Goal: Find contact information: Find contact information

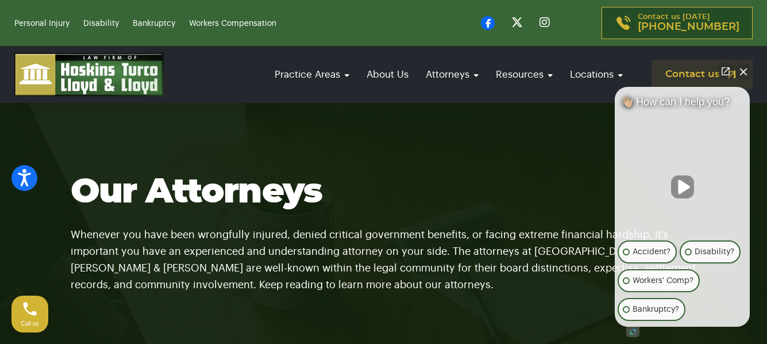
click at [749, 72] on button "Close Intaker Chat Widget" at bounding box center [744, 71] width 16 height 16
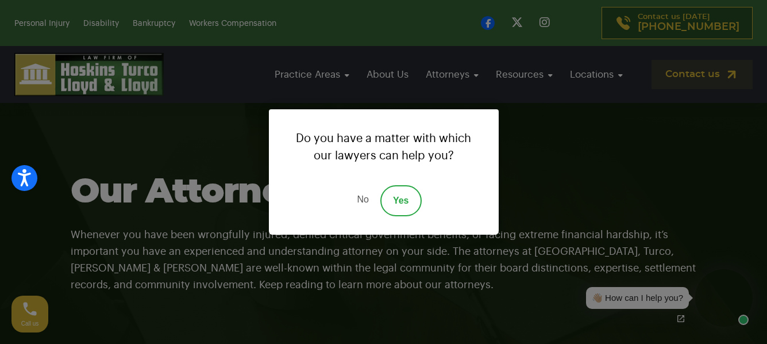
click at [366, 203] on link "No" at bounding box center [362, 200] width 34 height 31
click at [366, 203] on h1 "Our Attorneys" at bounding box center [384, 192] width 626 height 40
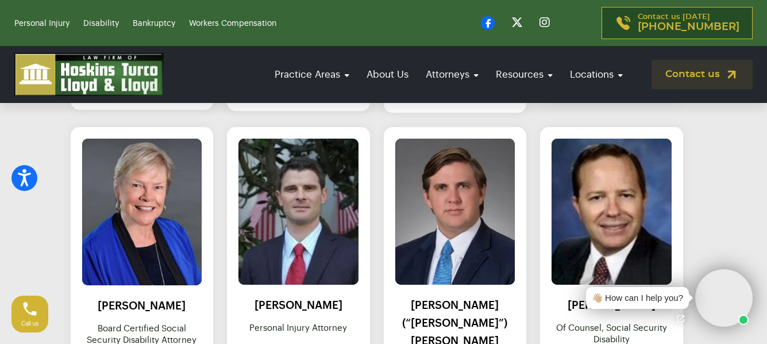
scroll to position [1092, 0]
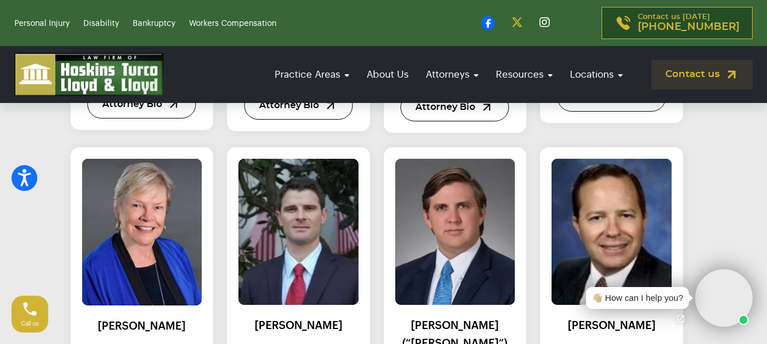
click at [523, 21] on icon at bounding box center [517, 22] width 11 height 11
click at [719, 289] on video at bounding box center [723, 297] width 57 height 57
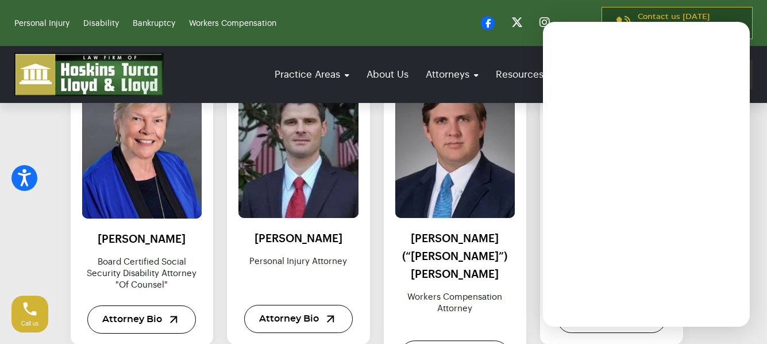
scroll to position [1207, 0]
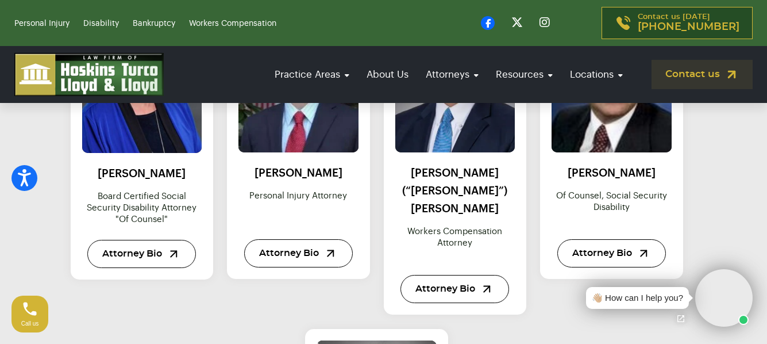
scroll to position [1264, 0]
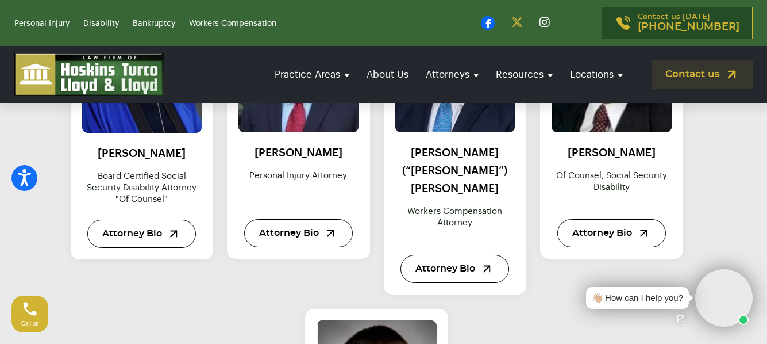
click at [523, 18] on icon at bounding box center [517, 22] width 11 height 11
